Goal: Find specific page/section: Find specific page/section

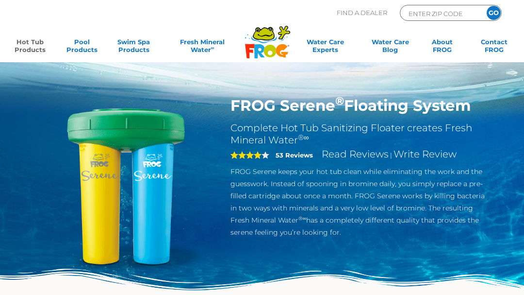
click at [446, 17] on input "ENTER ZIP CODE" at bounding box center [441, 13] width 66 height 11
type input "ENTER ZIP CODE"
click at [447, 17] on input "Zip Code Form" at bounding box center [441, 13] width 66 height 11
type input "85635"
click at [496, 14] on input "GO" at bounding box center [494, 13] width 14 height 14
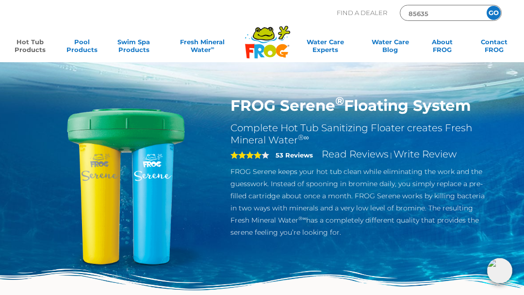
click at [491, 15] on input "GO" at bounding box center [494, 13] width 14 height 14
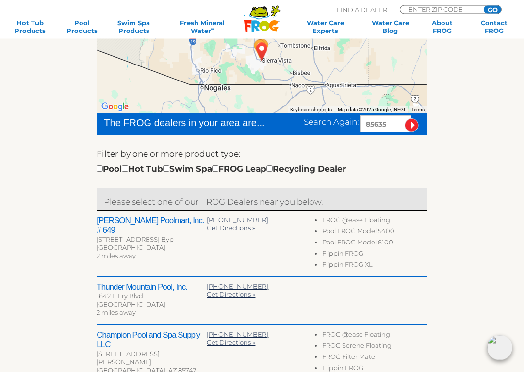
scroll to position [190, 0]
click at [128, 166] on input "checkbox" at bounding box center [125, 169] width 6 height 6
checkbox input "true"
